Goal: Task Accomplishment & Management: Complete application form

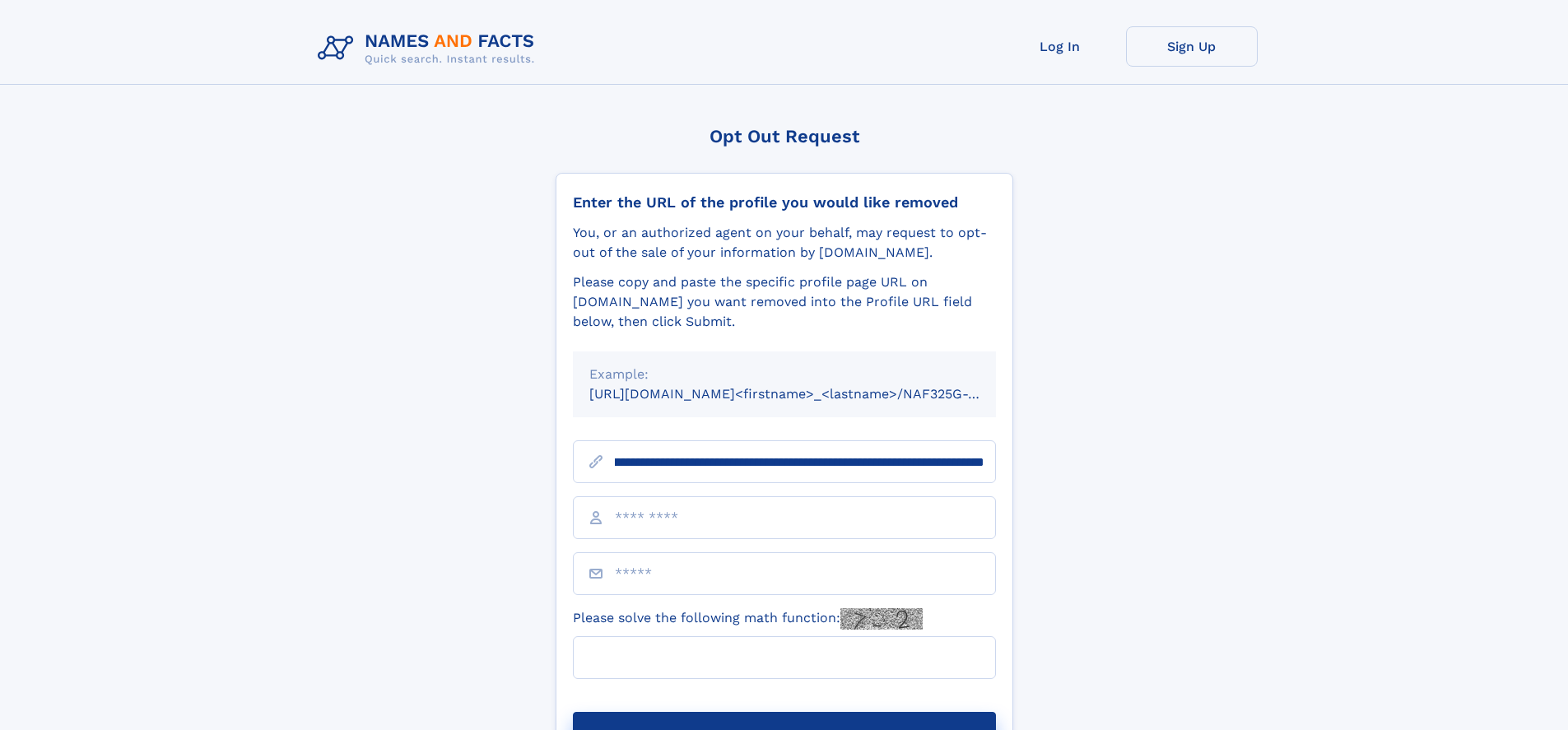
scroll to position [0, 190]
type input "**********"
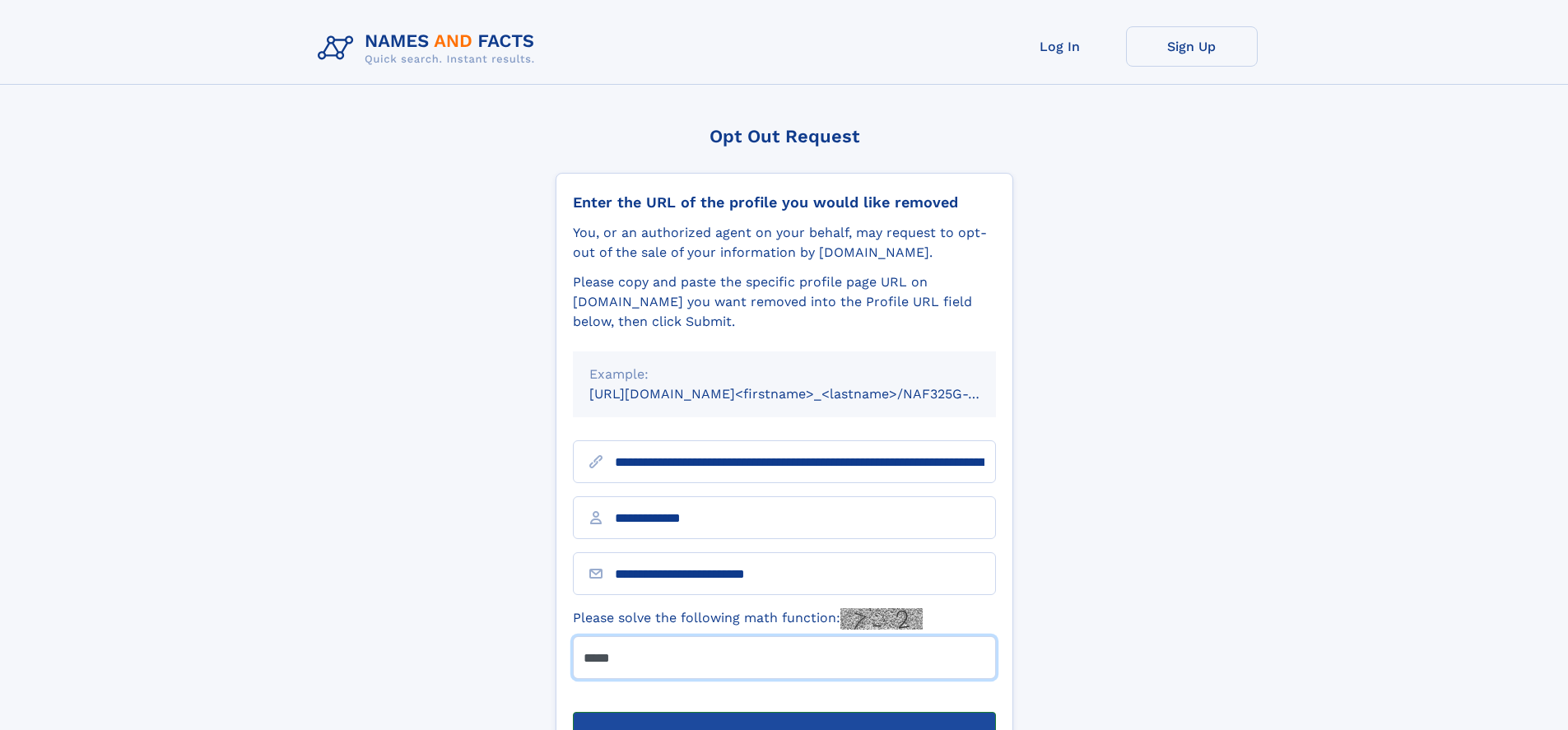
type input "*****"
click at [783, 711] on button "Submit Opt Out Request" at bounding box center [784, 738] width 423 height 53
